Goal: Information Seeking & Learning: Learn about a topic

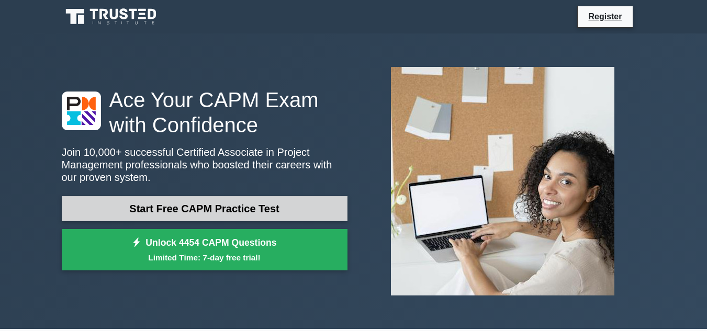
click at [206, 208] on link "Start Free CAPM Practice Test" at bounding box center [205, 208] width 286 height 25
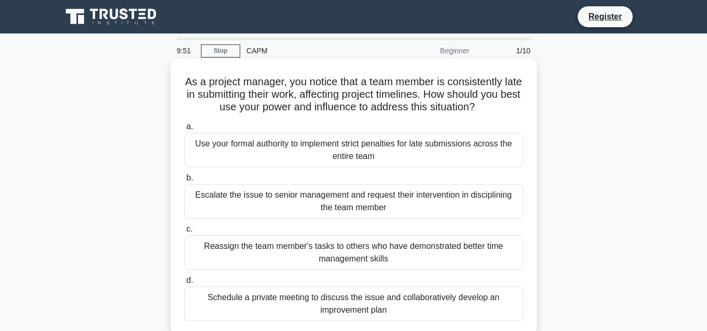
click at [212, 152] on div "Use your formal authority to implement strict penalties for late submissions ac…" at bounding box center [353, 150] width 339 height 35
click at [184, 130] on input "a. Use your formal authority to implement strict penalties for late submissions…" at bounding box center [184, 127] width 0 height 7
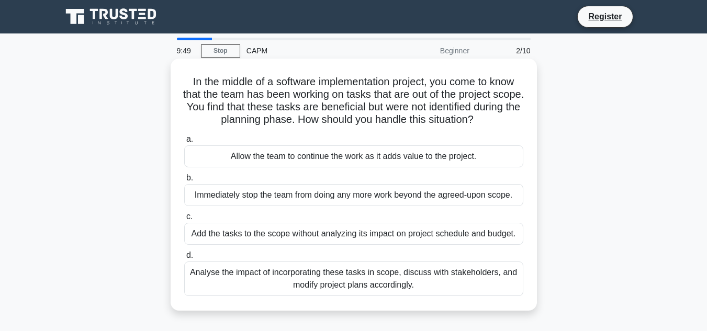
click at [256, 164] on div "Allow the team to continue the work as it adds value to the project." at bounding box center [353, 156] width 339 height 22
click at [184, 143] on input "a. Allow the team to continue the work as it adds value to the project." at bounding box center [184, 139] width 0 height 7
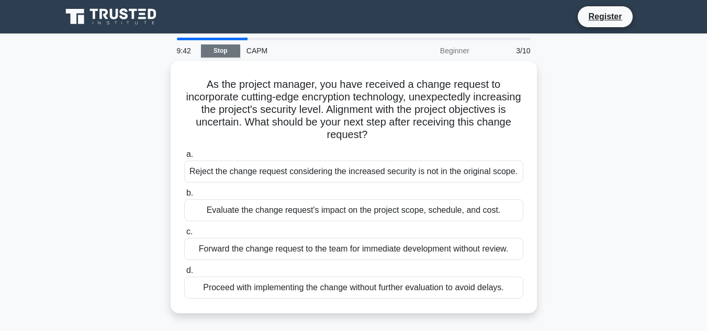
click at [227, 47] on link "Stop" at bounding box center [220, 50] width 39 height 13
